Goal: Check status

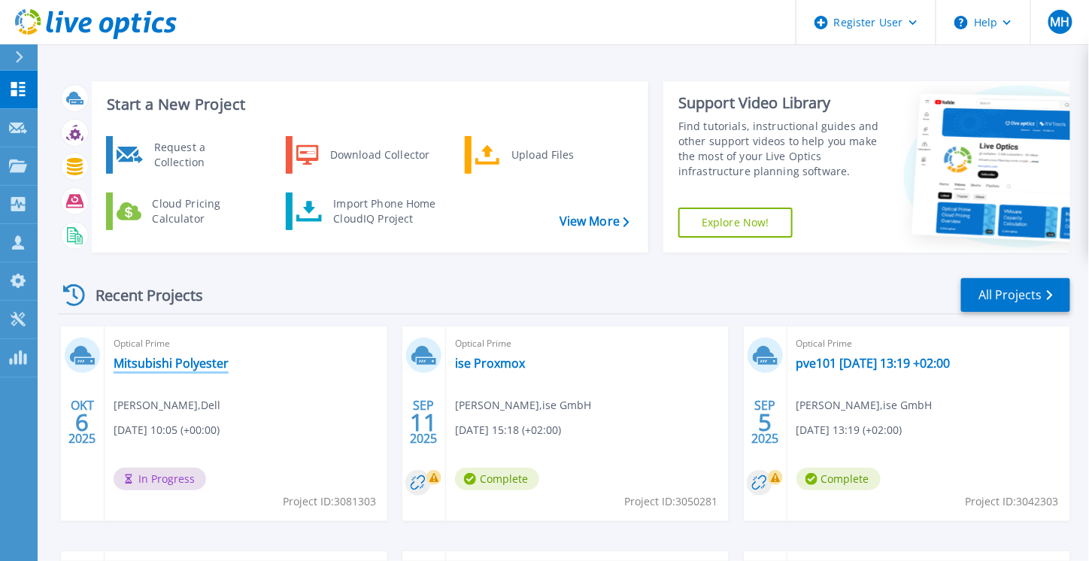
click at [158, 365] on link "Mitsubishi Polyester" at bounding box center [171, 363] width 115 height 15
